Goal: Find specific page/section: Find specific page/section

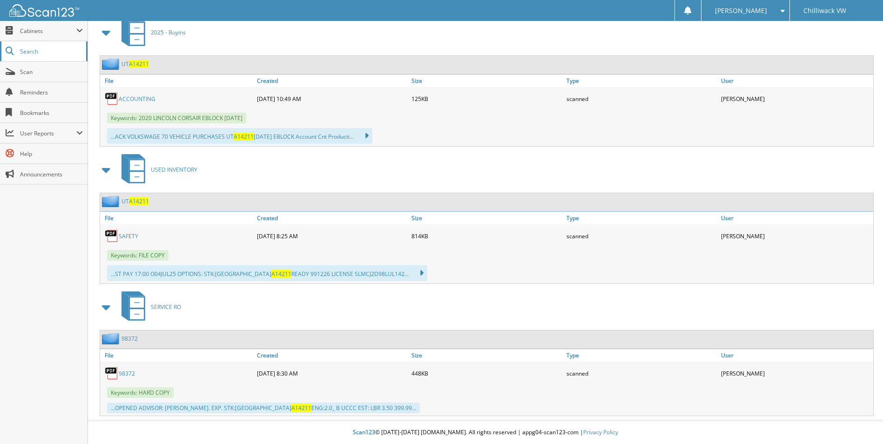
click at [26, 54] on span "Search" at bounding box center [50, 51] width 61 height 8
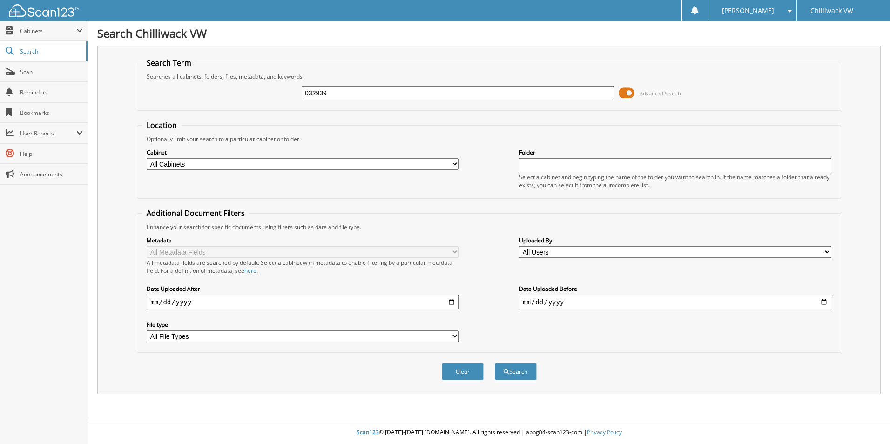
type input "032939"
click at [495, 363] on button "Search" at bounding box center [516, 371] width 42 height 17
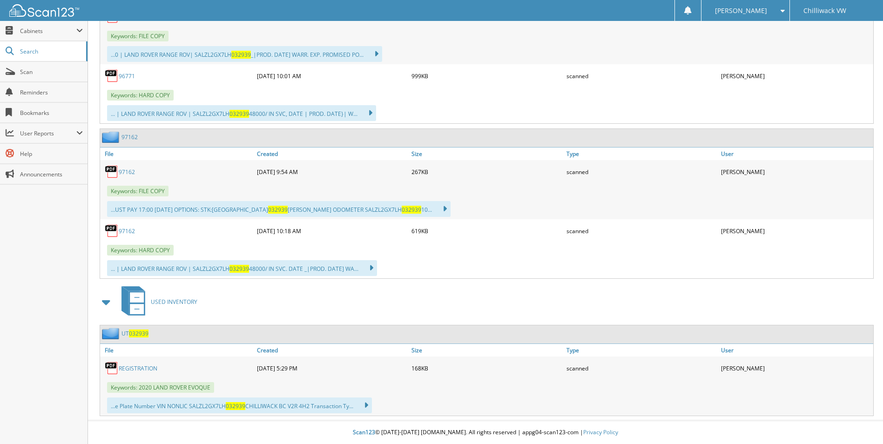
scroll to position [681, 0]
click at [133, 367] on link "REGISTRATION" at bounding box center [138, 368] width 39 height 8
